Goal: Transaction & Acquisition: Purchase product/service

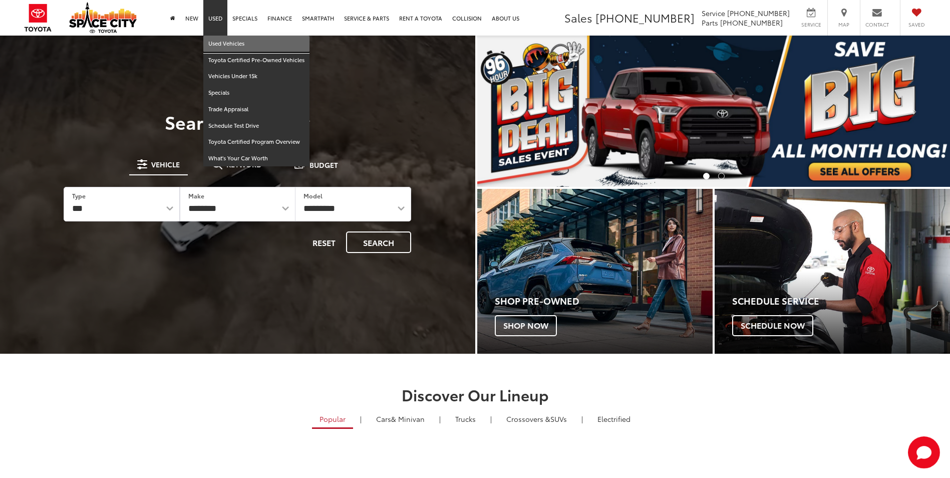
click at [215, 44] on link "Used Vehicles" at bounding box center [256, 44] width 106 height 17
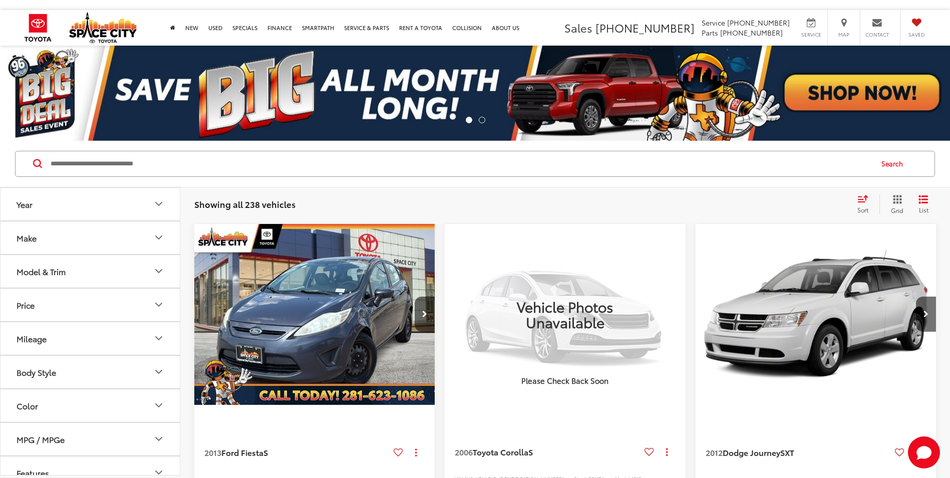
click at [158, 371] on icon "Body Style" at bounding box center [159, 372] width 12 height 12
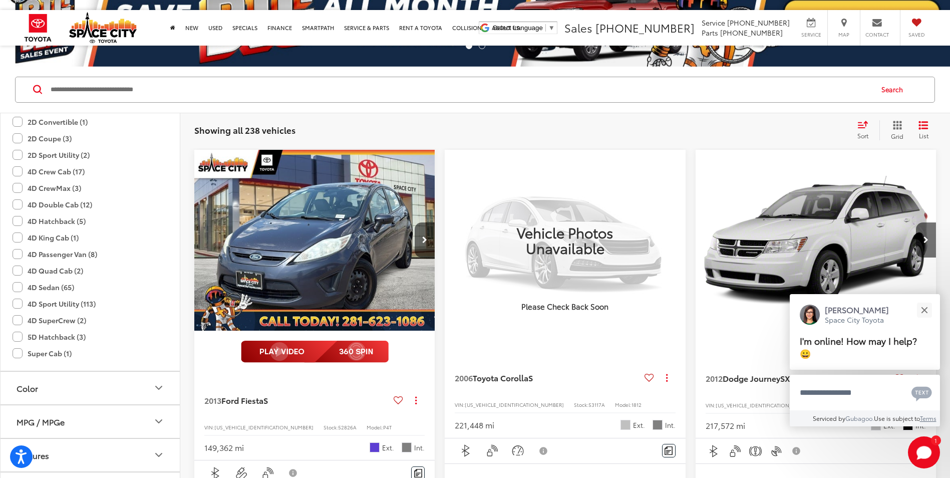
scroll to position [100, 0]
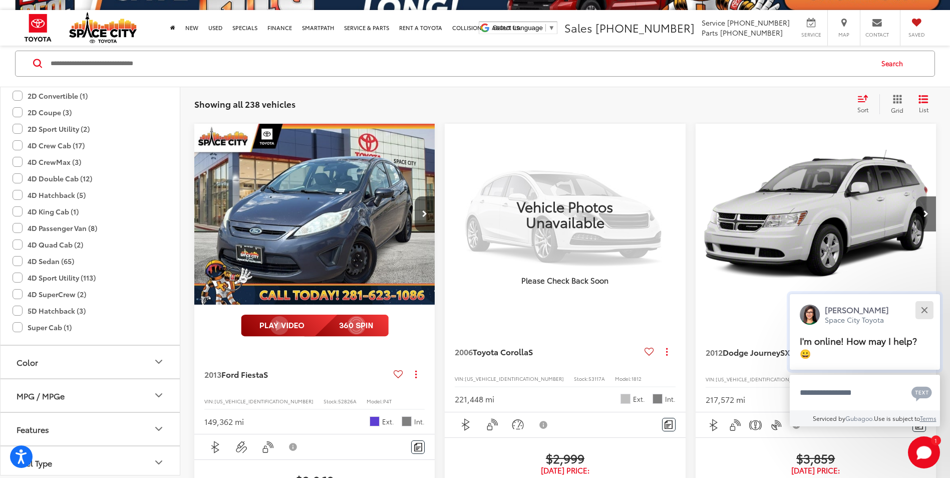
click at [927, 312] on div "Close" at bounding box center [924, 309] width 7 height 7
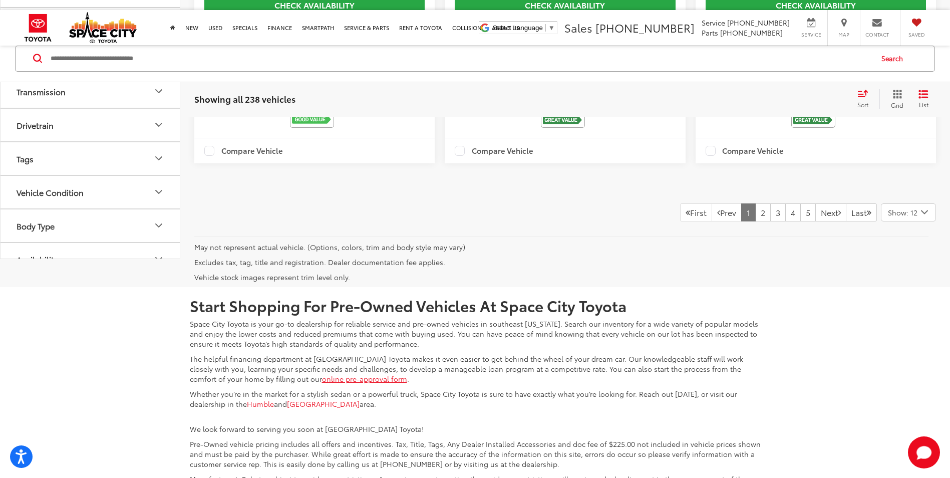
scroll to position [468, 0]
click at [157, 113] on icon "Drivetrain" at bounding box center [159, 107] width 12 height 12
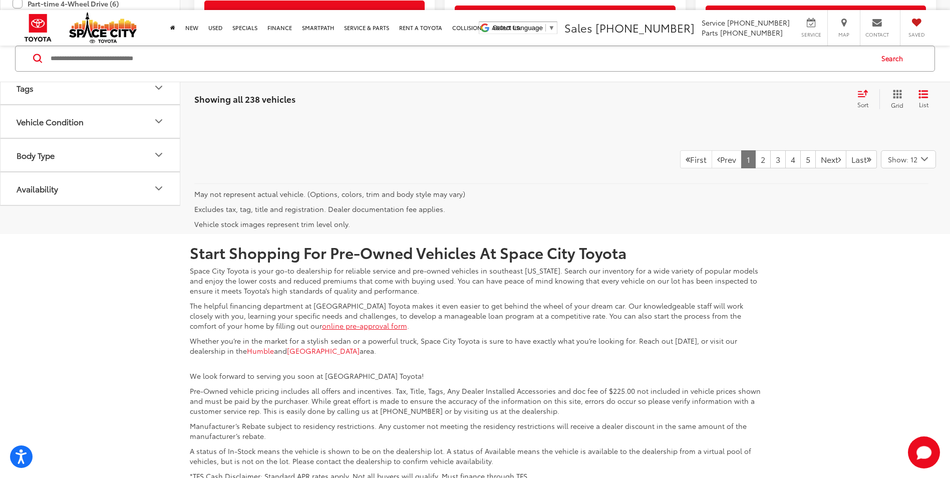
scroll to position [2404, 0]
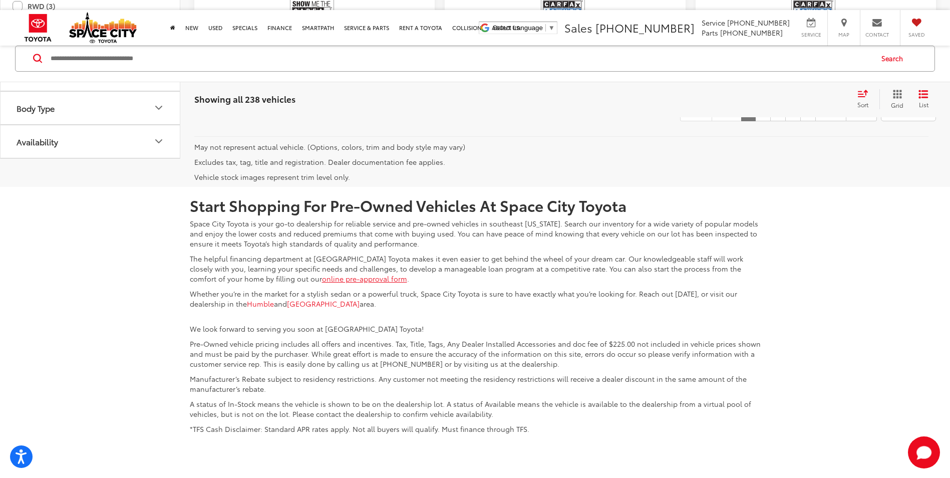
click at [160, 114] on icon "Body Type" at bounding box center [159, 108] width 12 height 12
click at [140, 145] on label "Truck - Crew Cab (22)" at bounding box center [135, 118] width 41 height 54
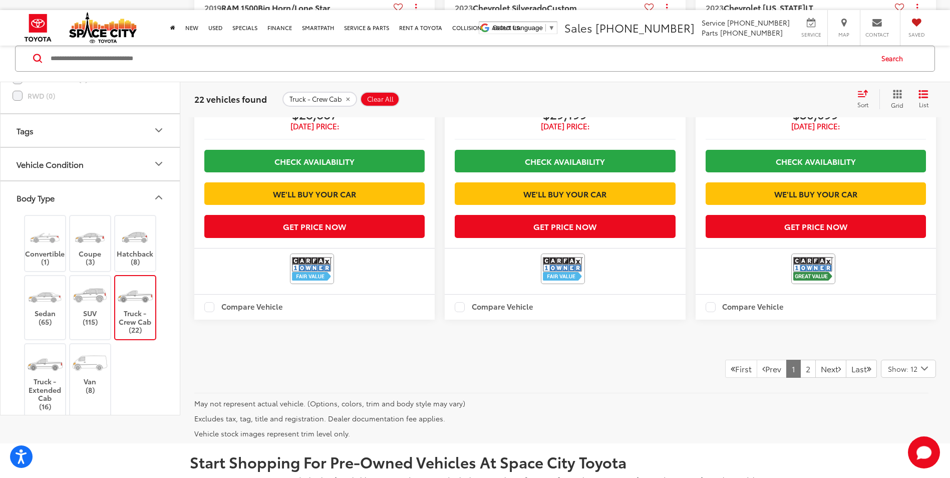
scroll to position [2309, 0]
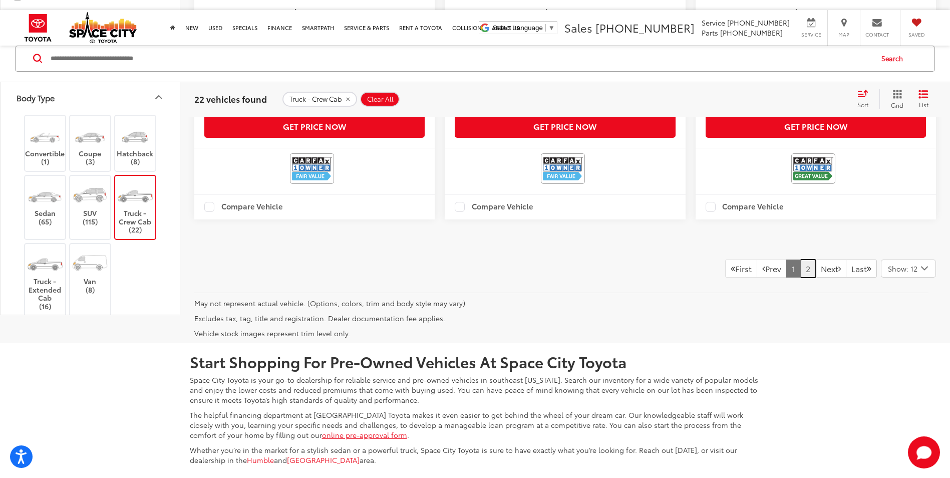
click at [800, 277] on link "2" at bounding box center [808, 268] width 16 height 18
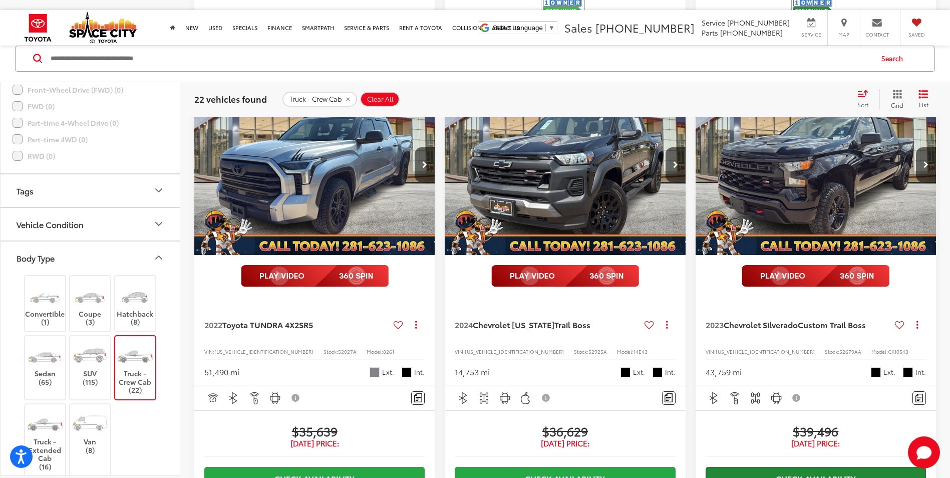
scroll to position [706, 0]
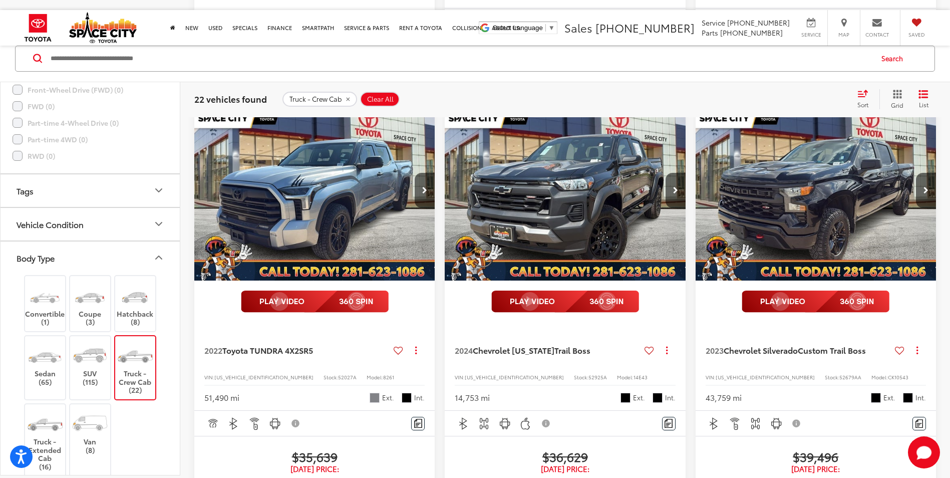
click at [854, 255] on img "2023 Chevrolet Silverado Custom Trail Boss 0" at bounding box center [816, 191] width 242 height 182
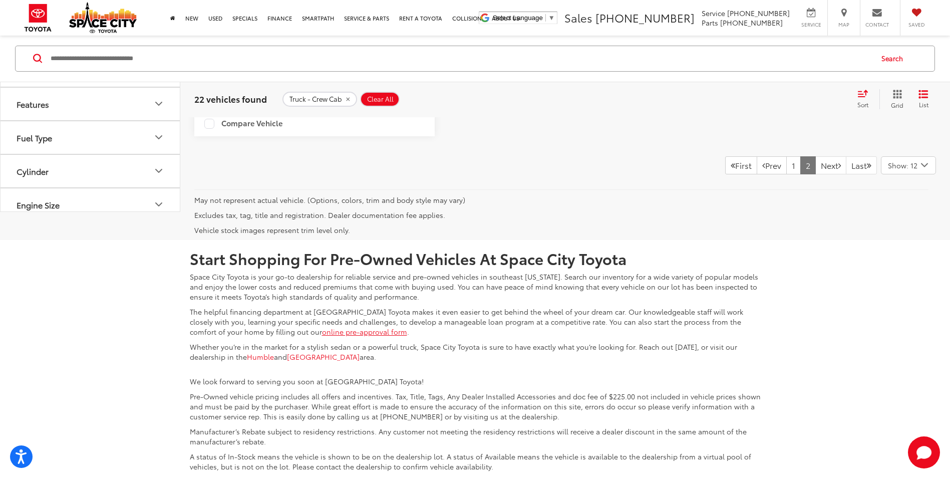
scroll to position [2408, 0]
